Goal: Task Accomplishment & Management: Use online tool/utility

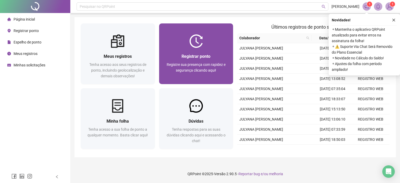
click at [199, 41] on img at bounding box center [196, 41] width 14 height 14
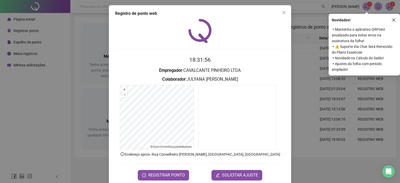
click at [392, 19] on icon "close" at bounding box center [394, 20] width 4 height 4
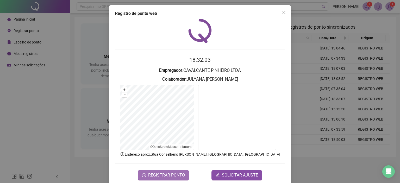
click at [177, 174] on span "REGISTRAR PONTO" at bounding box center [166, 175] width 37 height 6
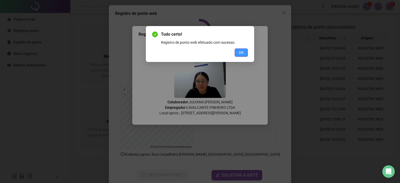
click at [243, 51] on span "OK" at bounding box center [241, 53] width 5 height 6
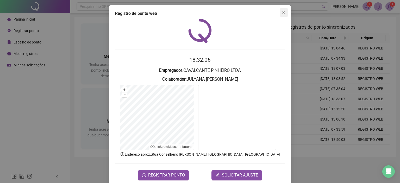
click at [280, 16] on button "Close" at bounding box center [284, 12] width 8 height 8
